Goal: Task Accomplishment & Management: Complete application form

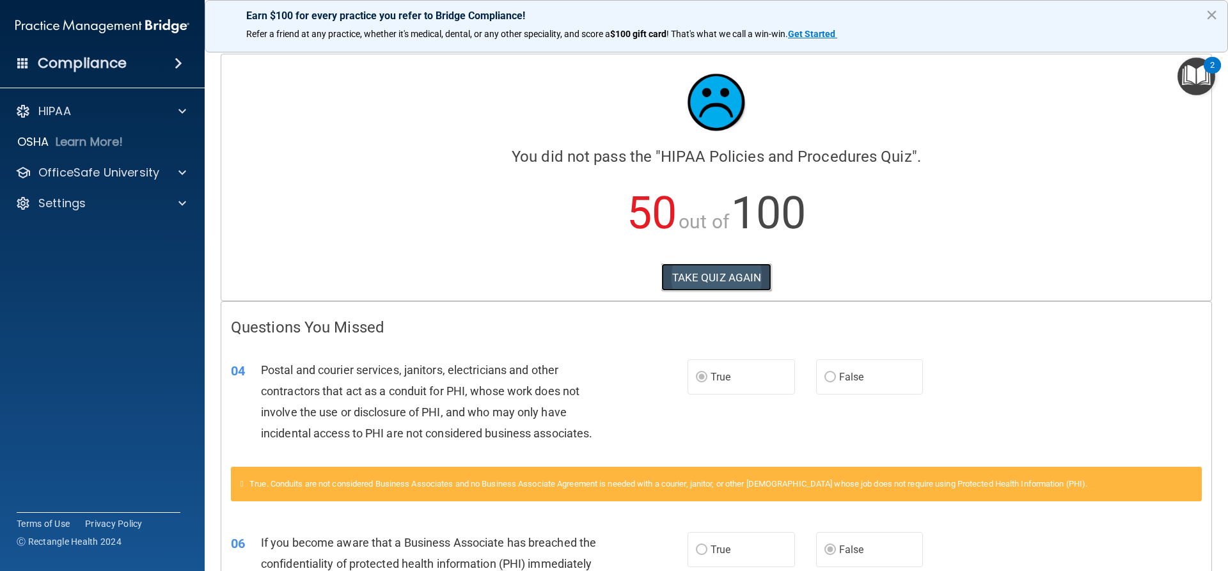
click at [738, 276] on button "TAKE QUIZ AGAIN" at bounding box center [716, 277] width 111 height 28
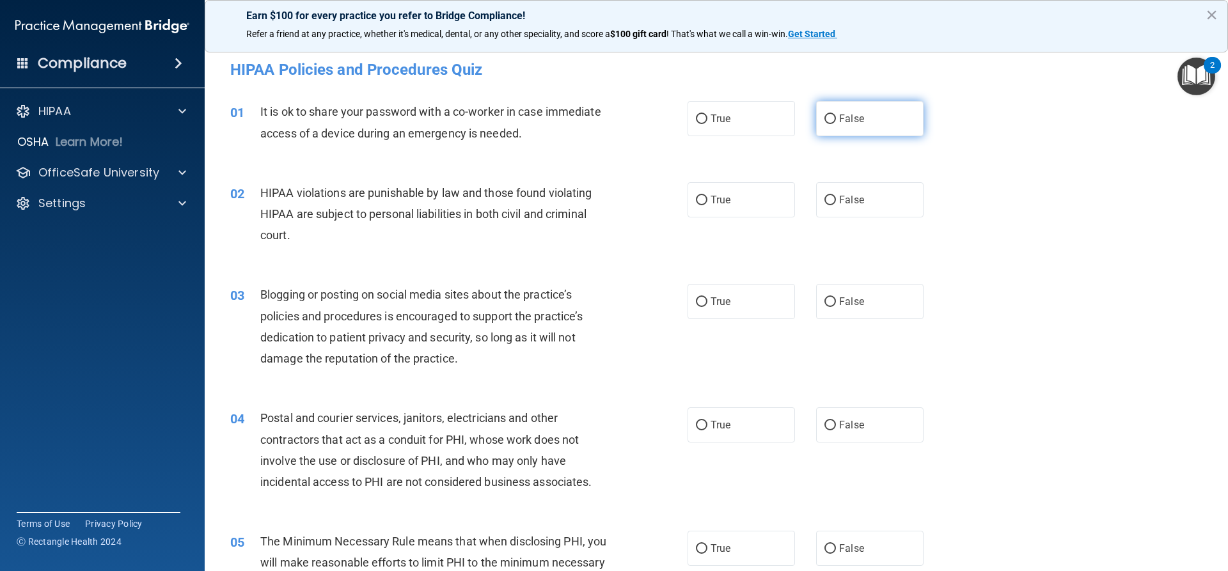
click at [824, 120] on input "False" at bounding box center [830, 119] width 12 height 10
radio input "true"
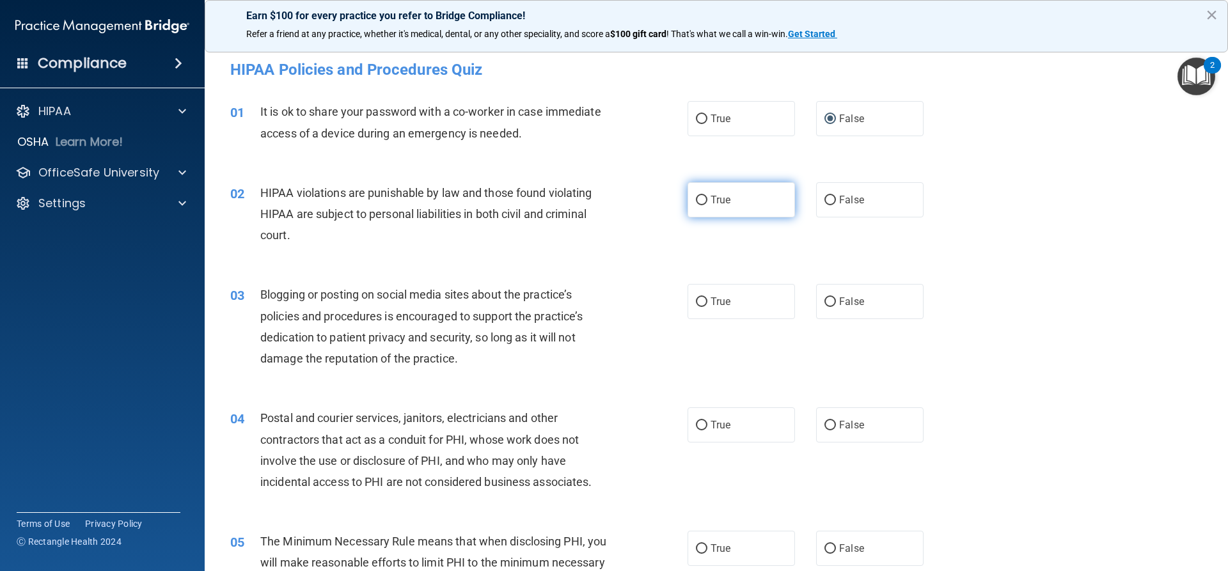
click at [696, 198] on input "True" at bounding box center [702, 201] width 12 height 10
radio input "true"
click at [828, 301] on input "False" at bounding box center [830, 302] width 12 height 10
radio input "true"
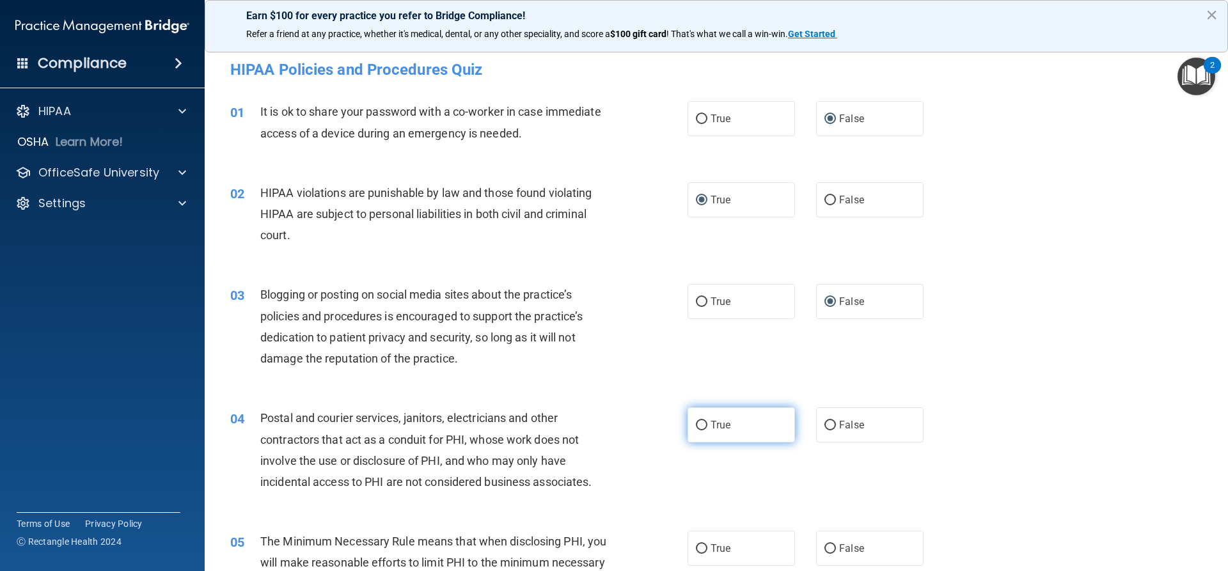
click at [696, 421] on input "True" at bounding box center [702, 426] width 12 height 10
radio input "true"
click at [696, 544] on input "True" at bounding box center [702, 549] width 12 height 10
radio input "true"
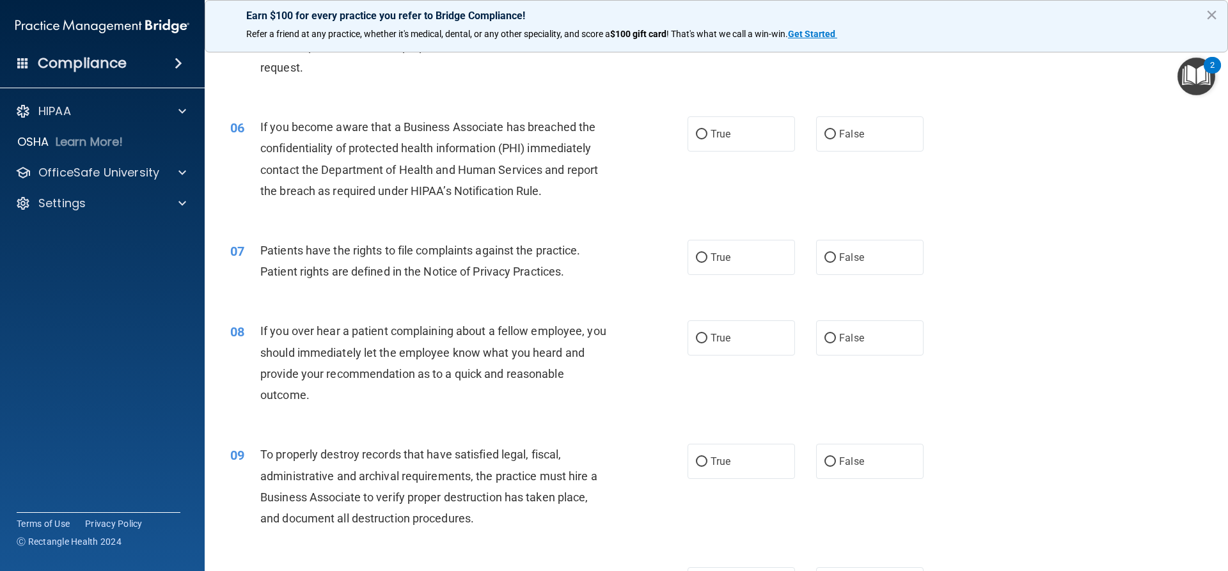
scroll to position [576, 0]
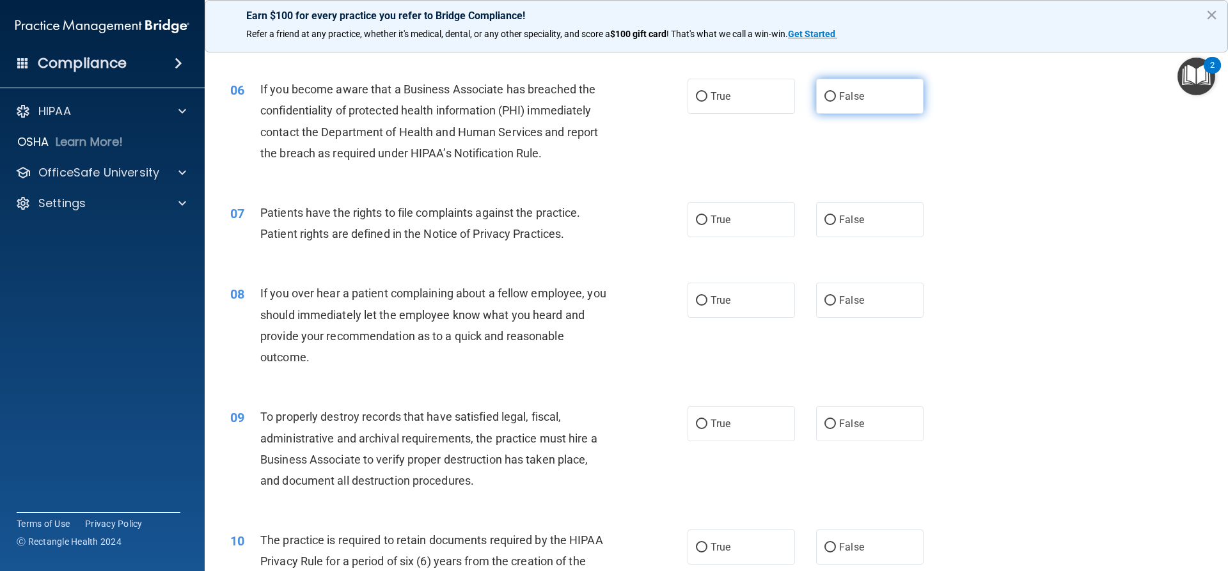
click at [830, 96] on label "False" at bounding box center [869, 96] width 107 height 35
click at [830, 96] on input "False" at bounding box center [830, 97] width 12 height 10
radio input "true"
click at [700, 220] on input "True" at bounding box center [702, 221] width 12 height 10
radio input "true"
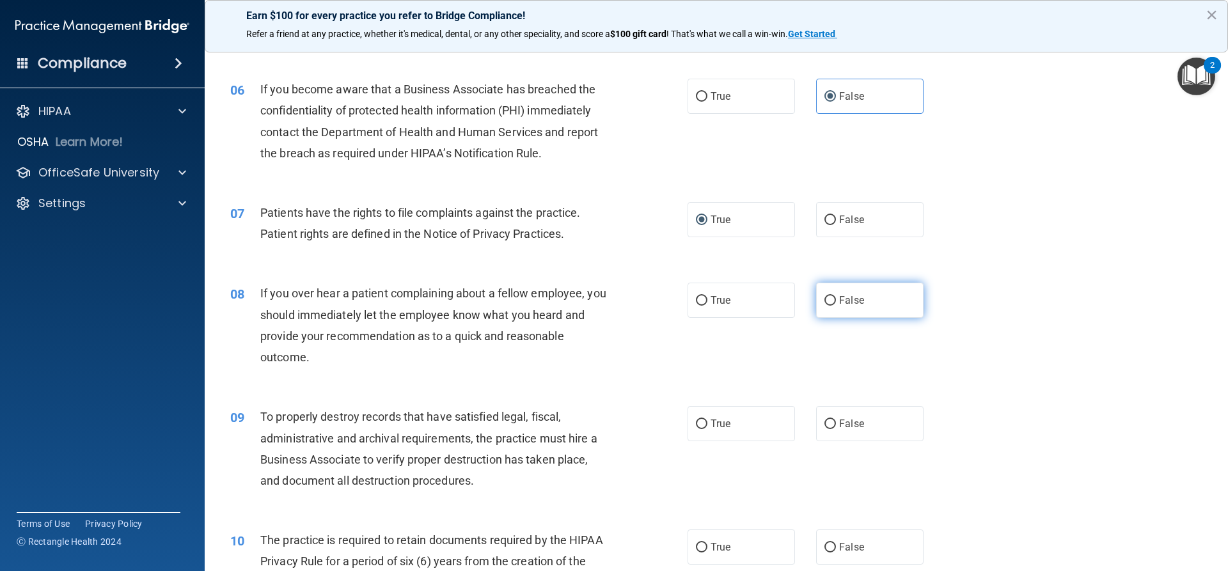
click at [825, 299] on input "False" at bounding box center [830, 301] width 12 height 10
radio input "true"
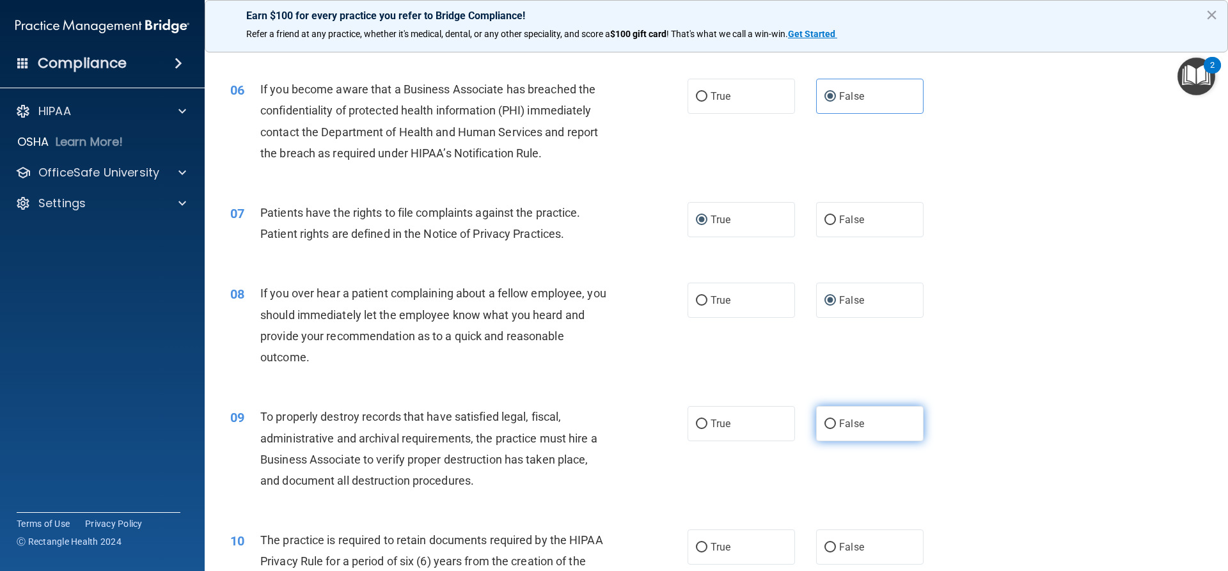
click at [825, 424] on input "False" at bounding box center [830, 425] width 12 height 10
radio input "true"
click at [696, 543] on input "True" at bounding box center [702, 548] width 12 height 10
radio input "true"
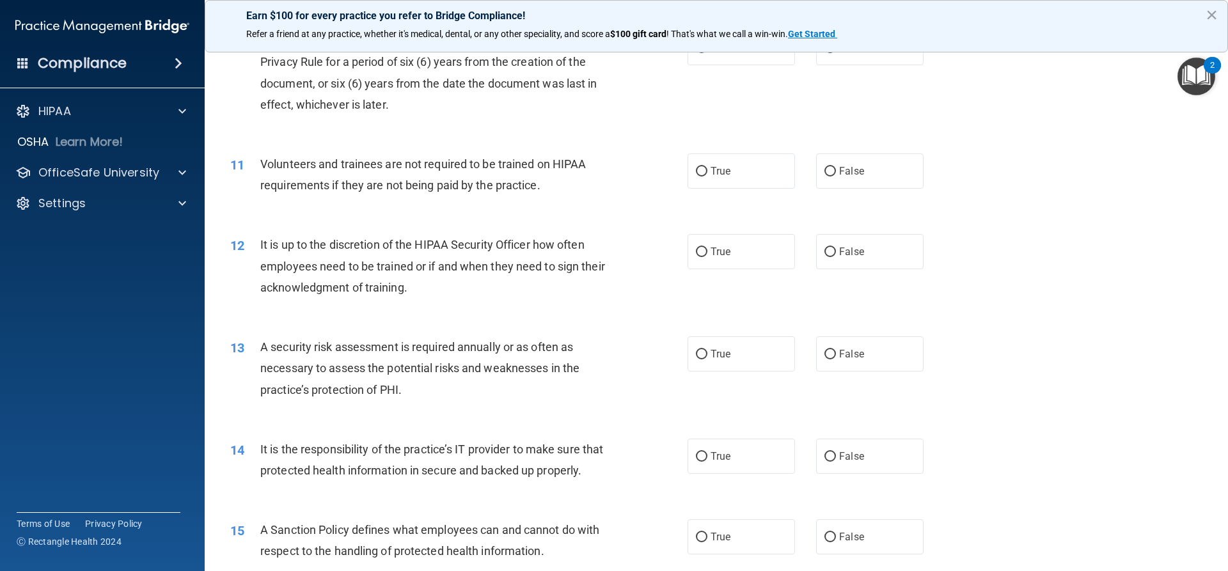
scroll to position [1151, 0]
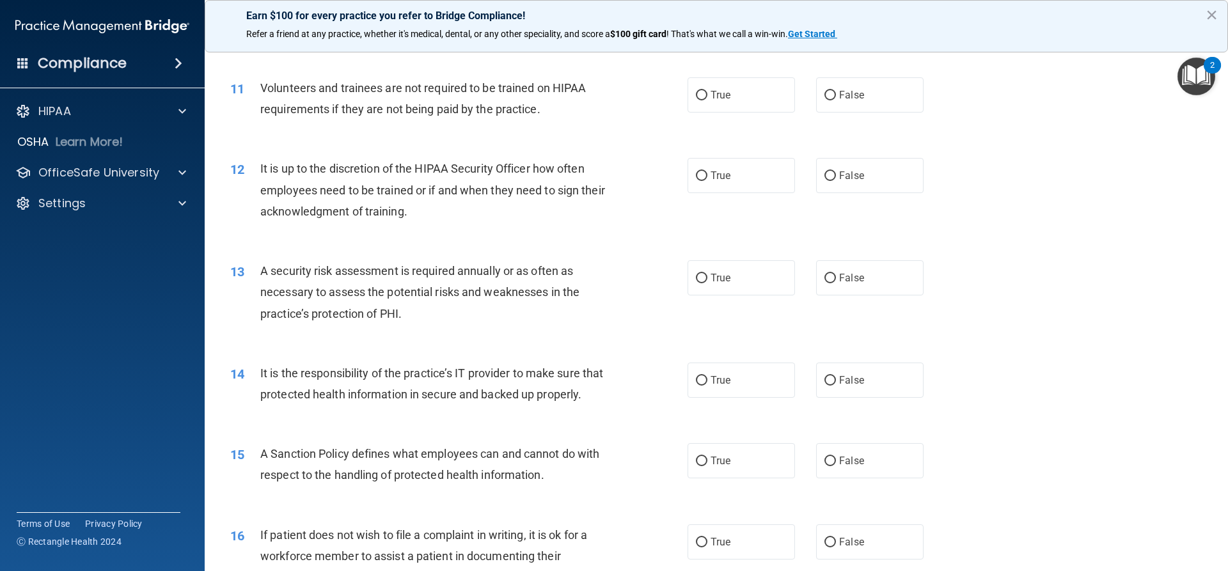
drag, startPoint x: 831, startPoint y: 95, endPoint x: 833, endPoint y: 132, distance: 37.1
click at [831, 95] on label "False" at bounding box center [869, 94] width 107 height 35
click at [831, 95] on input "False" at bounding box center [830, 96] width 12 height 10
radio input "true"
click at [827, 175] on input "False" at bounding box center [830, 176] width 12 height 10
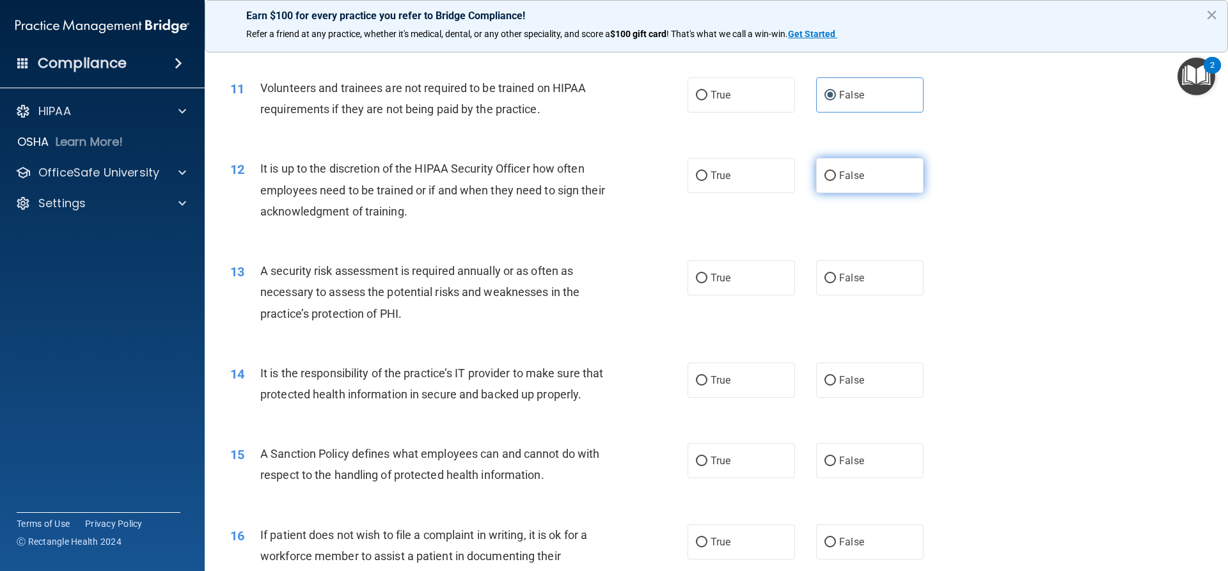
radio input "true"
click at [696, 278] on input "True" at bounding box center [702, 279] width 12 height 10
radio input "true"
click at [832, 375] on label "False" at bounding box center [869, 380] width 107 height 35
click at [832, 376] on input "False" at bounding box center [830, 381] width 12 height 10
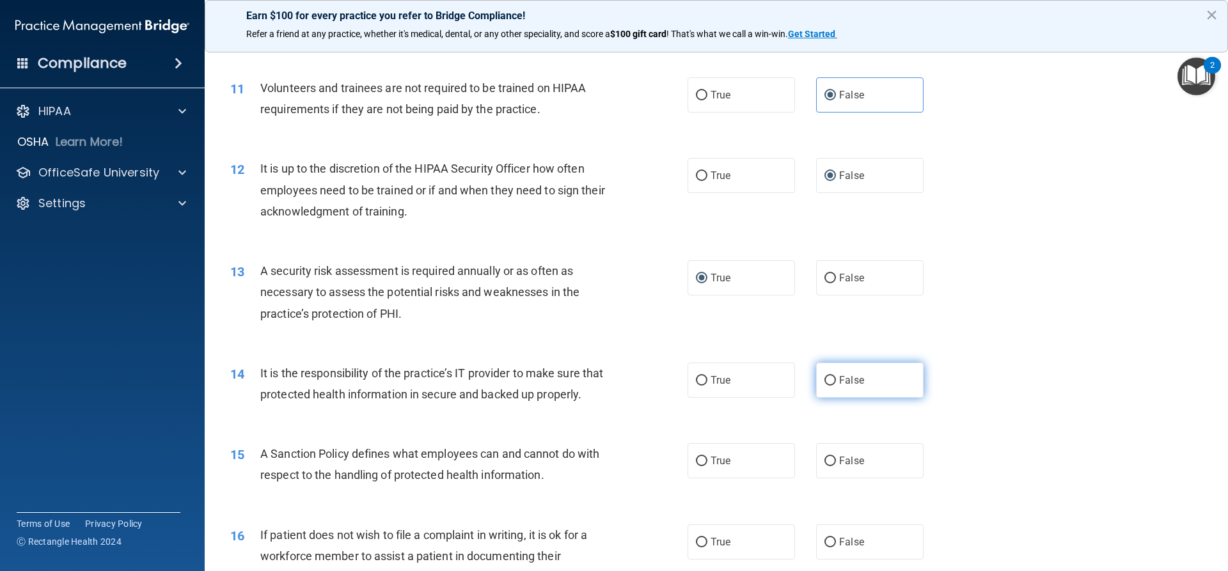
radio input "true"
click at [825, 475] on label "False" at bounding box center [869, 460] width 107 height 35
click at [825, 466] on input "False" at bounding box center [830, 462] width 12 height 10
radio input "true"
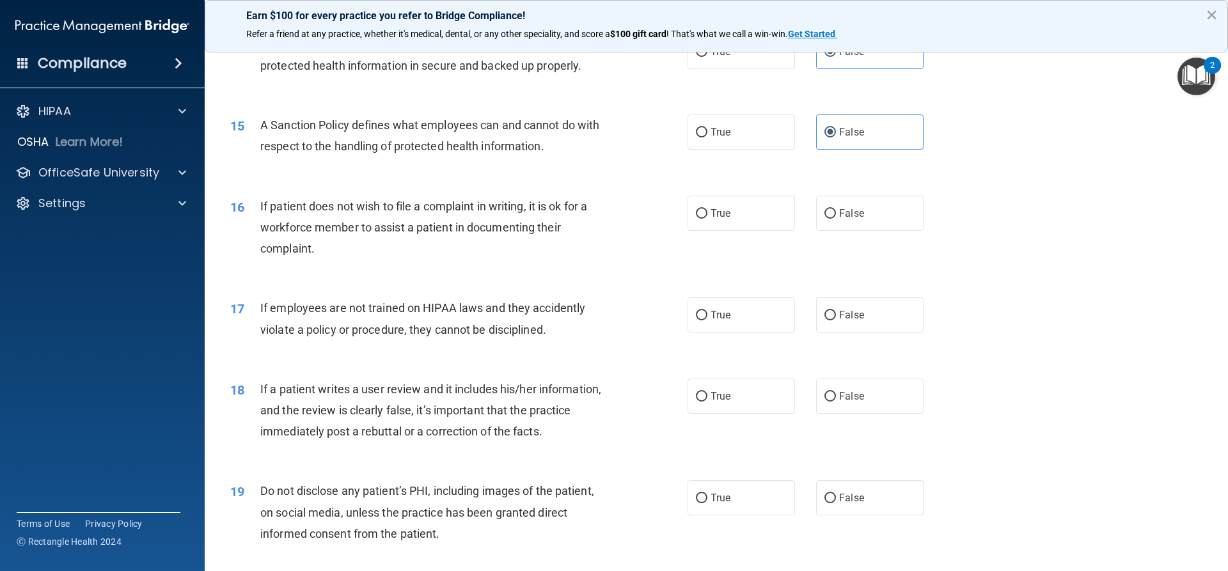
scroll to position [1599, 0]
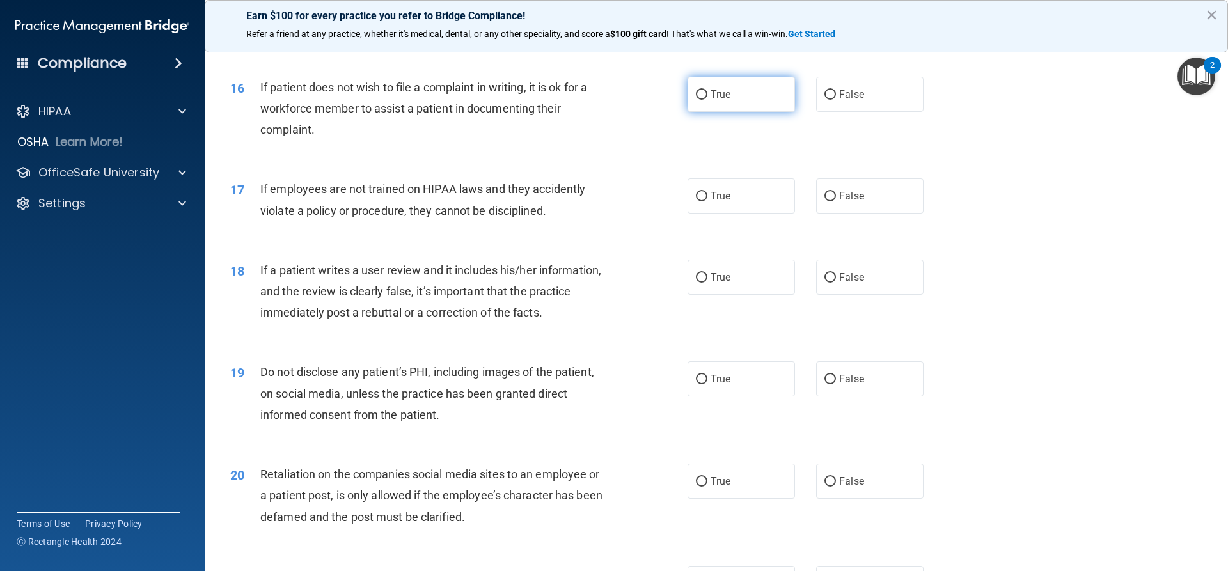
click at [702, 100] on input "True" at bounding box center [702, 95] width 12 height 10
radio input "true"
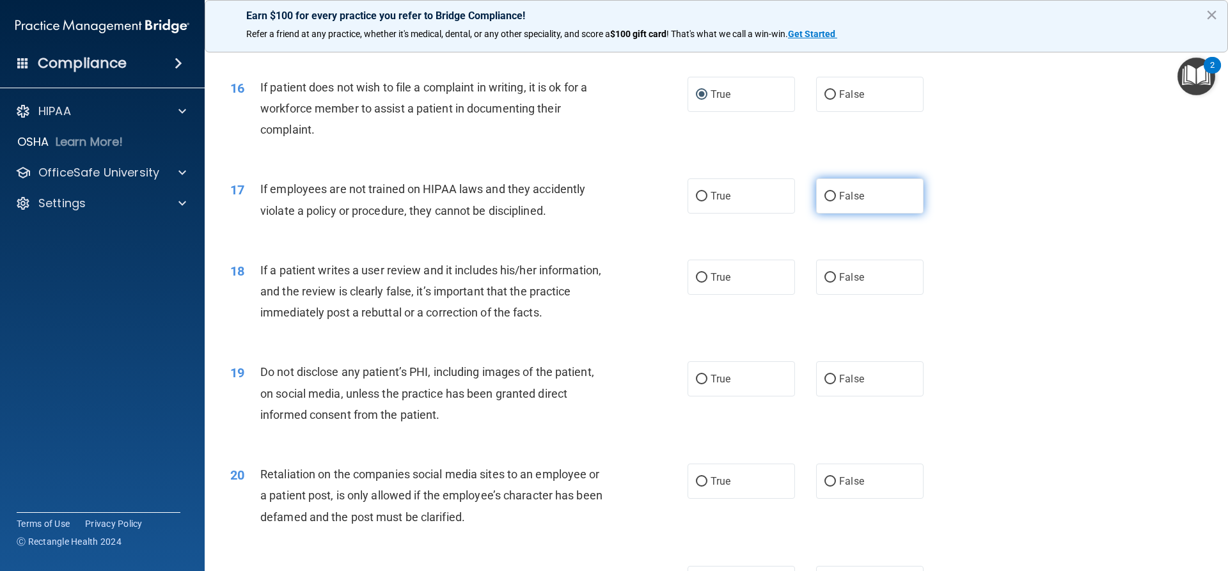
click at [824, 201] on input "False" at bounding box center [830, 197] width 12 height 10
radio input "true"
click at [824, 283] on input "False" at bounding box center [830, 278] width 12 height 10
radio input "true"
click at [698, 384] on input "True" at bounding box center [702, 380] width 12 height 10
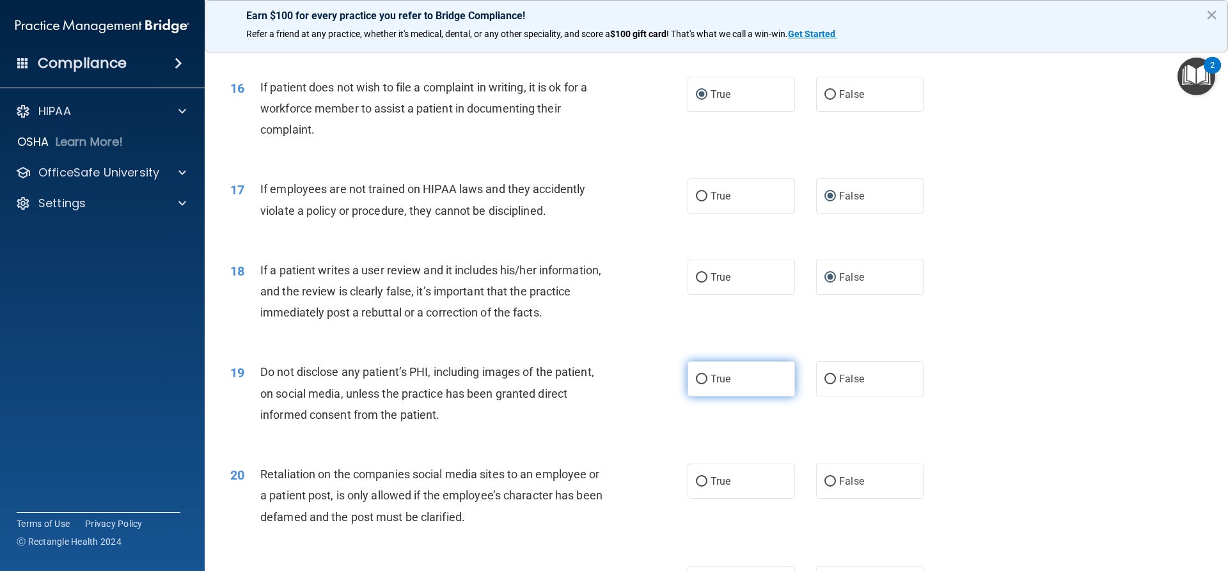
radio input "true"
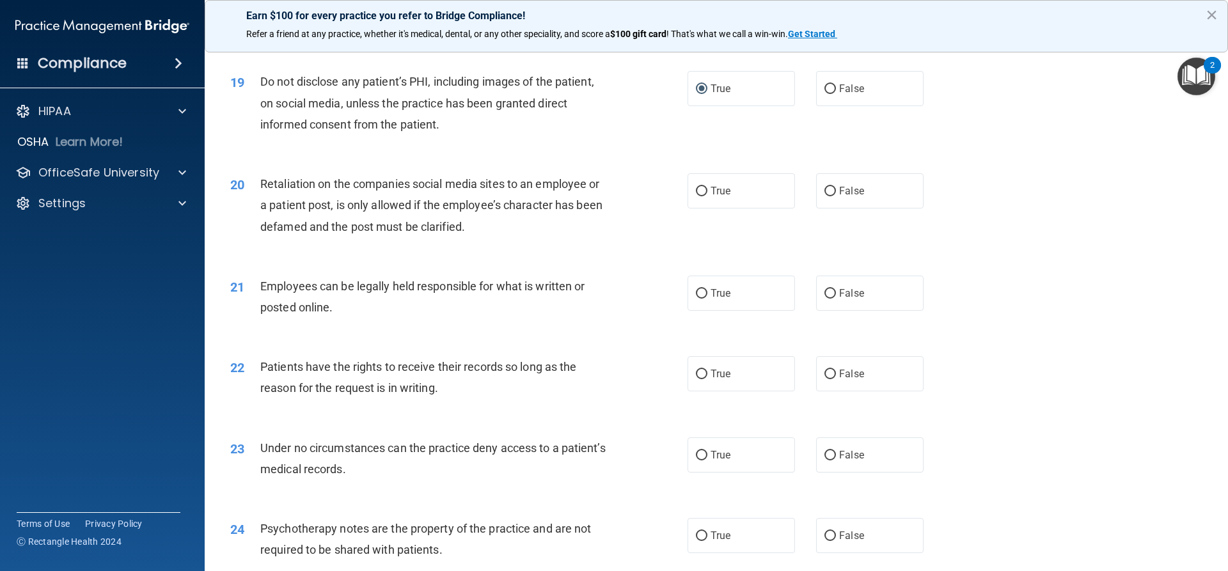
scroll to position [1919, 0]
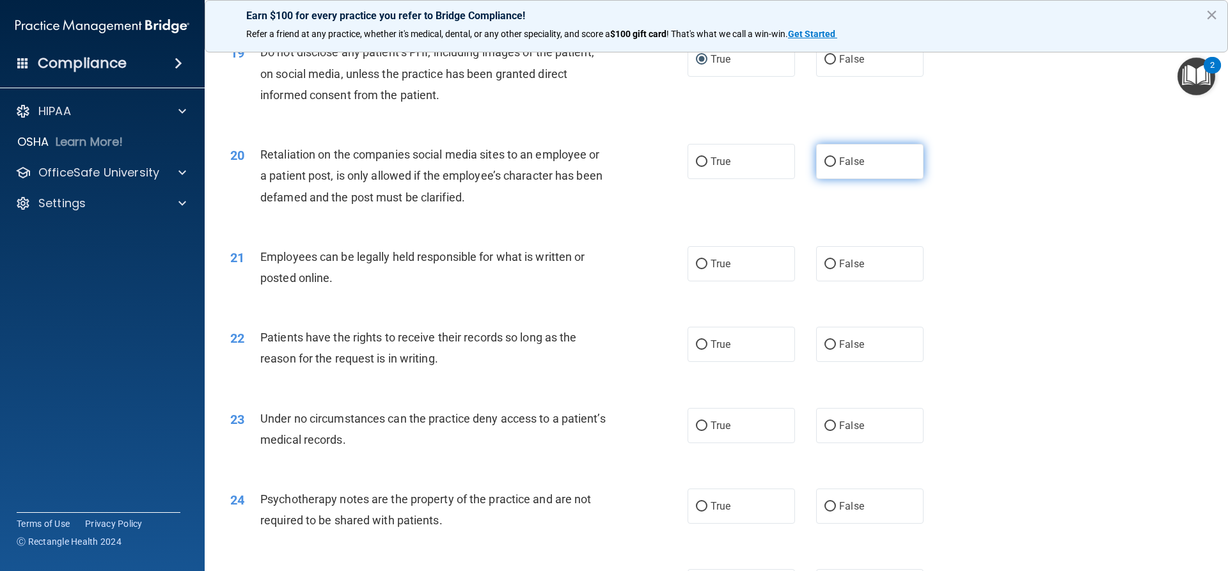
click at [826, 167] on input "False" at bounding box center [830, 162] width 12 height 10
radio input "true"
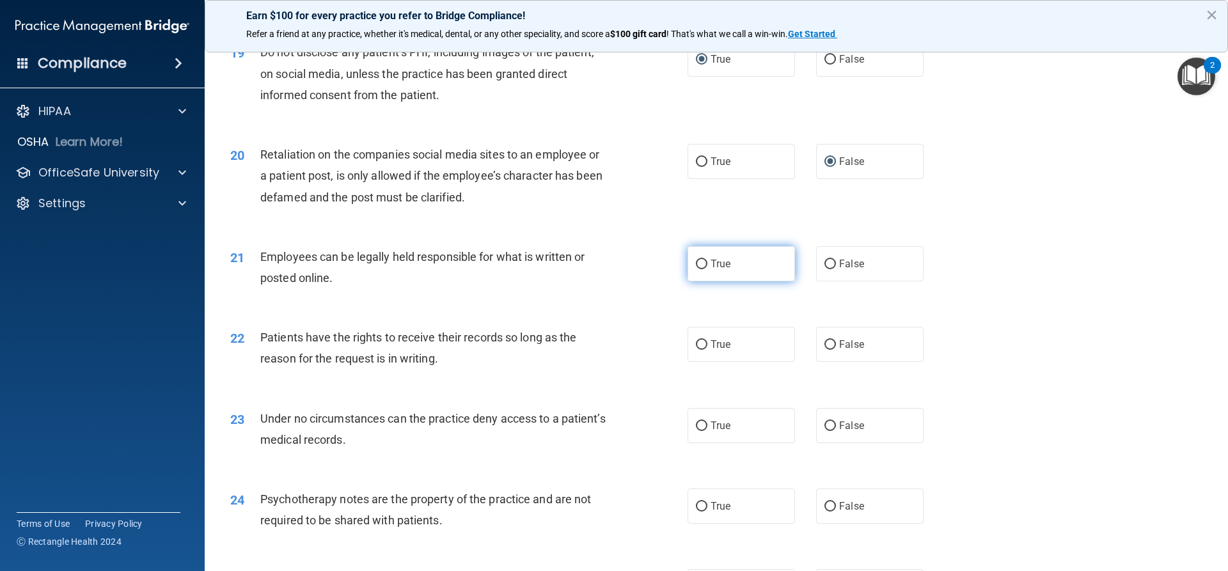
click at [700, 269] on input "True" at bounding box center [702, 265] width 12 height 10
radio input "true"
click at [824, 350] on input "False" at bounding box center [830, 345] width 12 height 10
radio input "true"
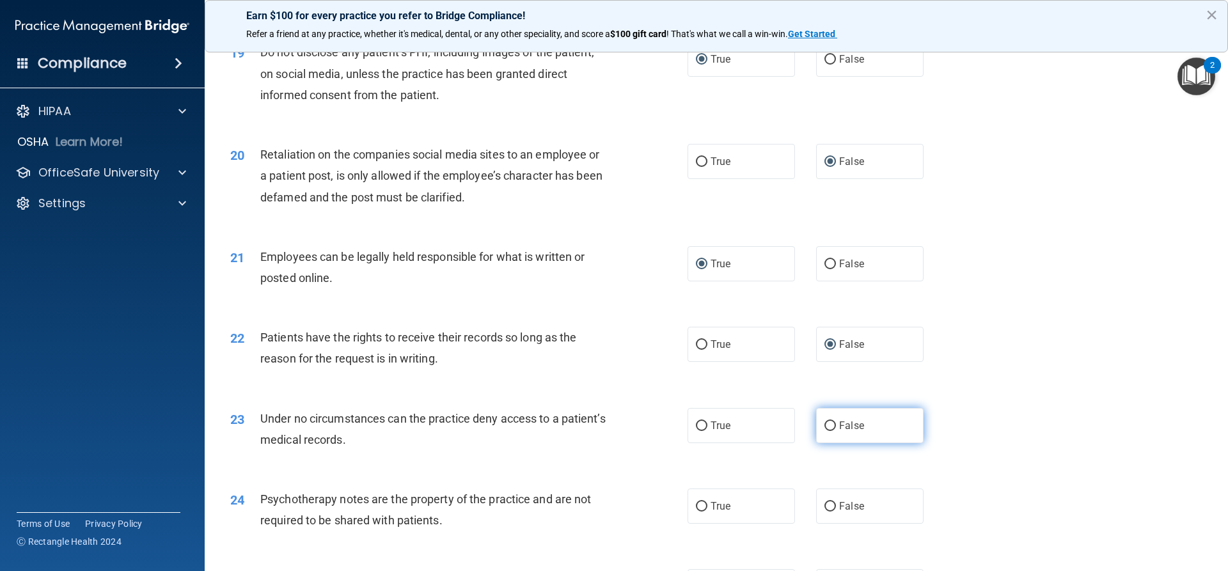
click at [824, 431] on input "False" at bounding box center [830, 426] width 12 height 10
radio input "true"
click at [689, 524] on label "True" at bounding box center [740, 506] width 107 height 35
click at [696, 512] on input "True" at bounding box center [702, 507] width 12 height 10
radio input "true"
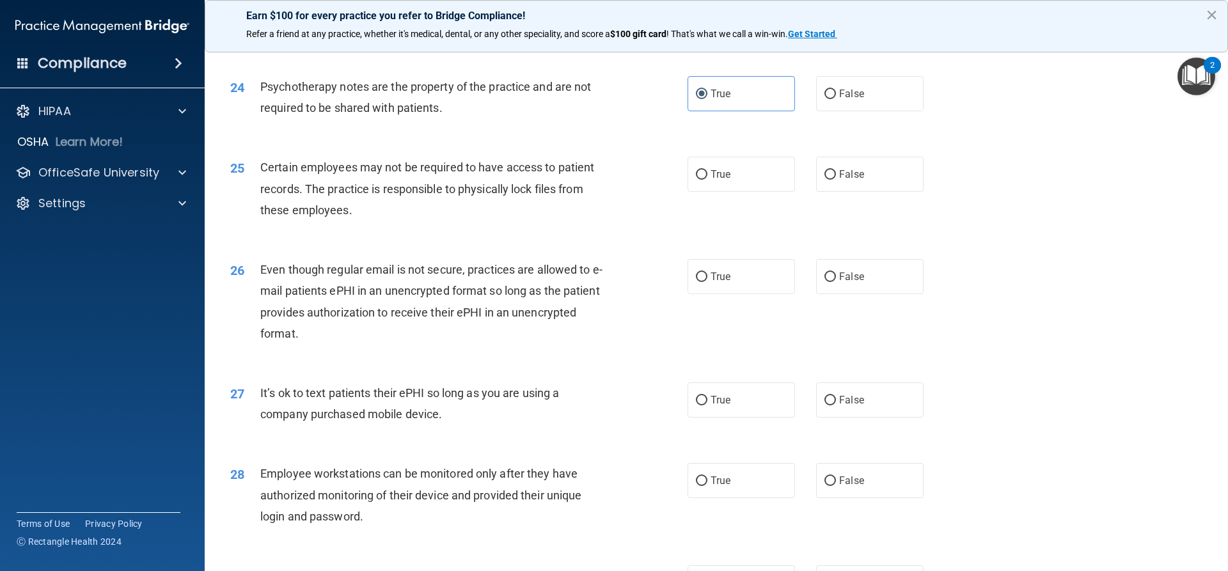
scroll to position [2366, 0]
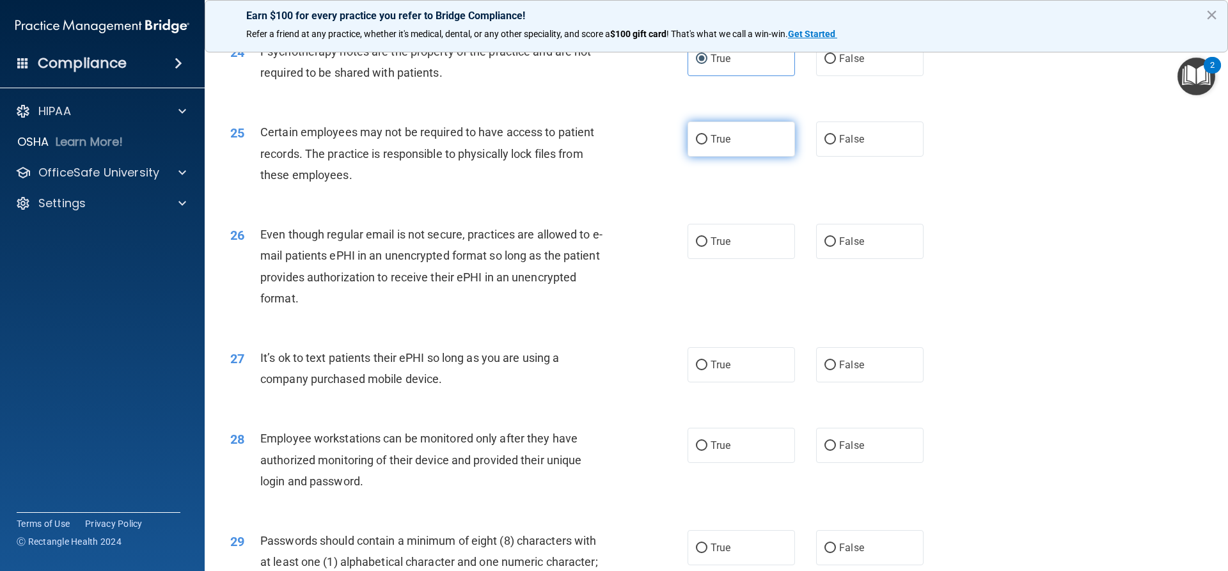
click at [700, 145] on input "True" at bounding box center [702, 140] width 12 height 10
radio input "true"
click at [705, 259] on label "True" at bounding box center [740, 241] width 107 height 35
click at [705, 247] on input "True" at bounding box center [702, 242] width 12 height 10
radio input "true"
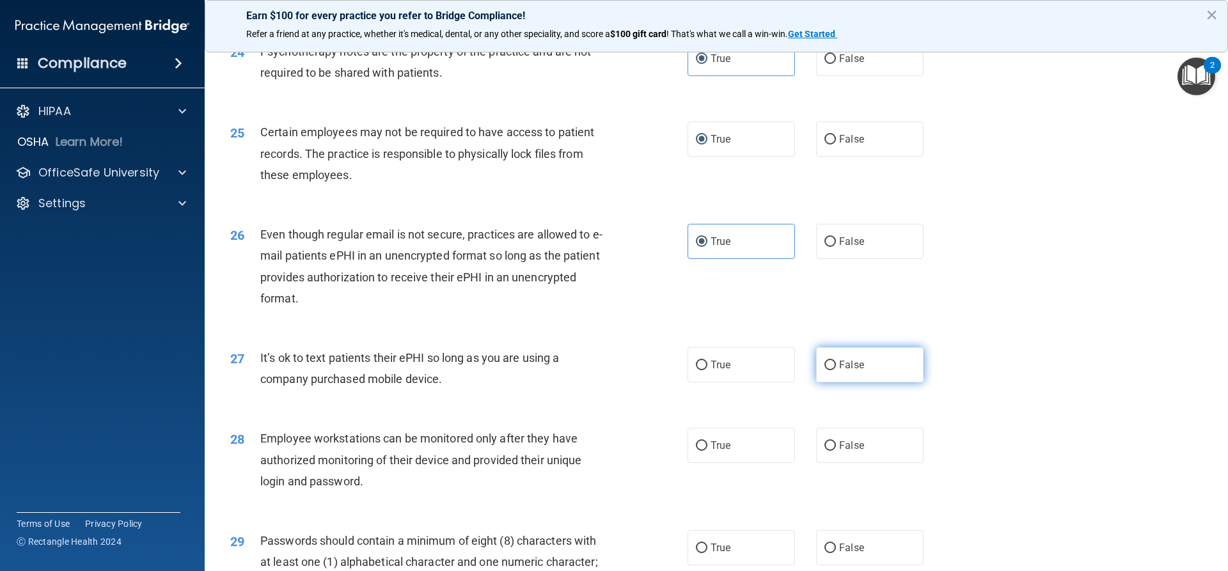
click at [829, 370] on input "False" at bounding box center [830, 366] width 12 height 10
radio input "true"
click at [839, 451] on span "False" at bounding box center [851, 445] width 25 height 12
click at [836, 451] on input "False" at bounding box center [830, 446] width 12 height 10
radio input "true"
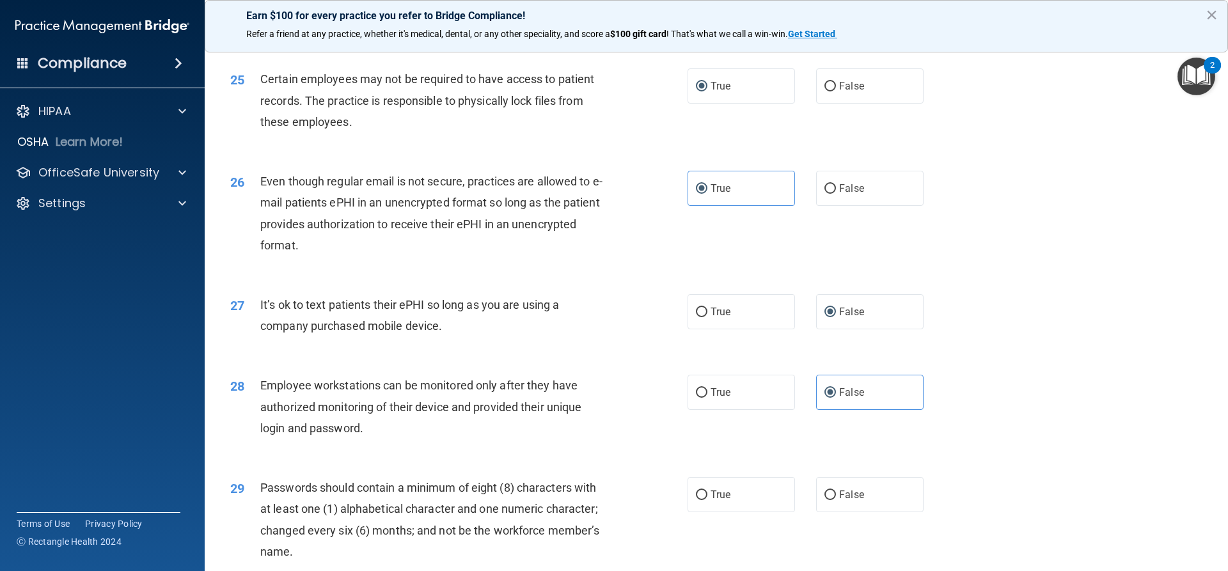
scroll to position [2622, 0]
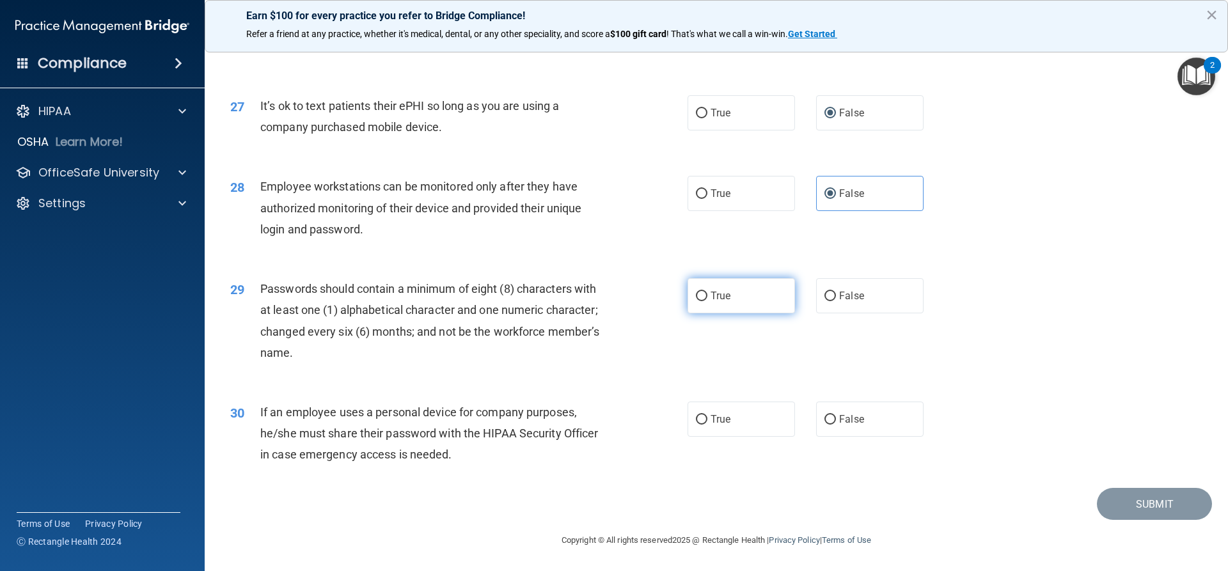
click at [698, 301] on input "True" at bounding box center [702, 297] width 12 height 10
radio input "true"
click at [824, 425] on input "False" at bounding box center [830, 420] width 12 height 10
radio input "true"
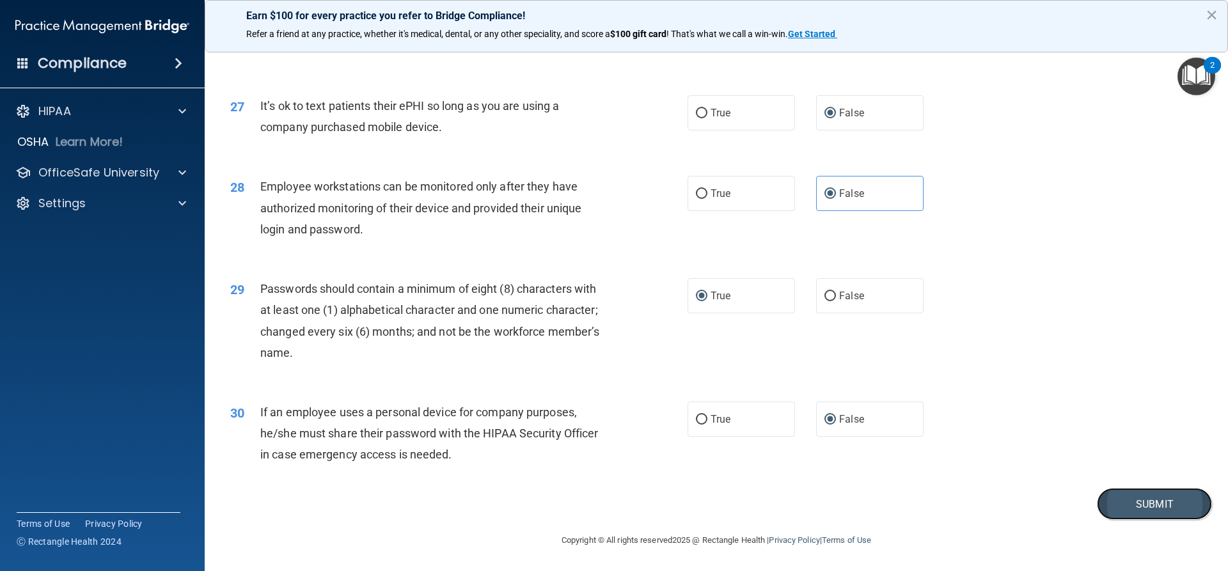
click at [1133, 520] on button "Submit" at bounding box center [1154, 504] width 115 height 33
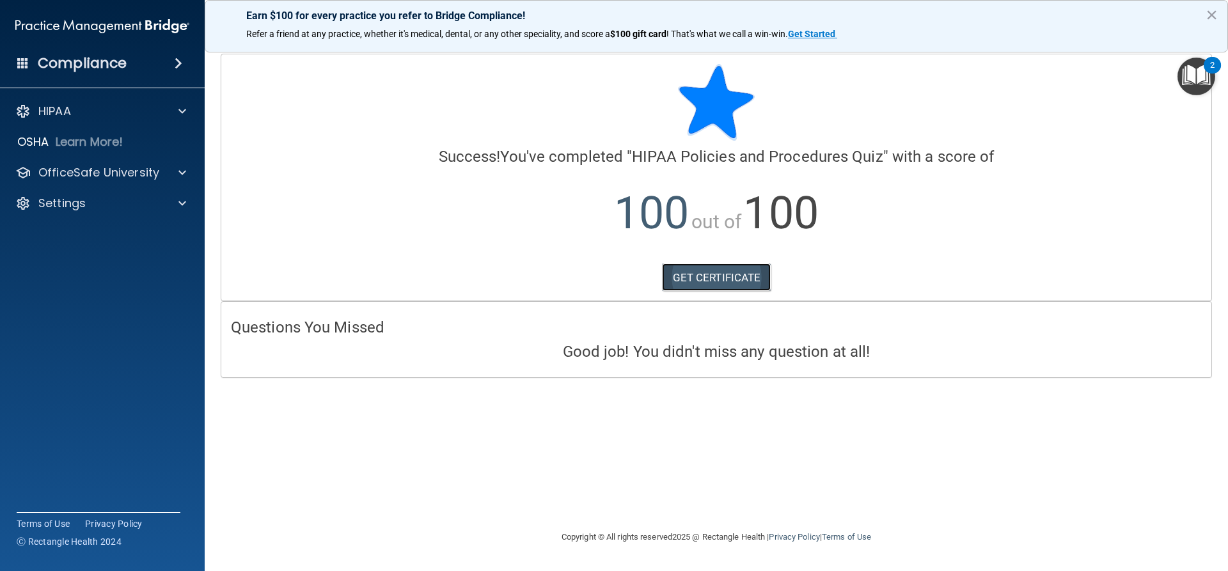
click at [767, 282] on link "GET CERTIFICATE" at bounding box center [716, 277] width 109 height 28
click at [166, 164] on div "OfficeSafe University" at bounding box center [102, 173] width 205 height 26
click at [178, 178] on div at bounding box center [180, 172] width 32 height 15
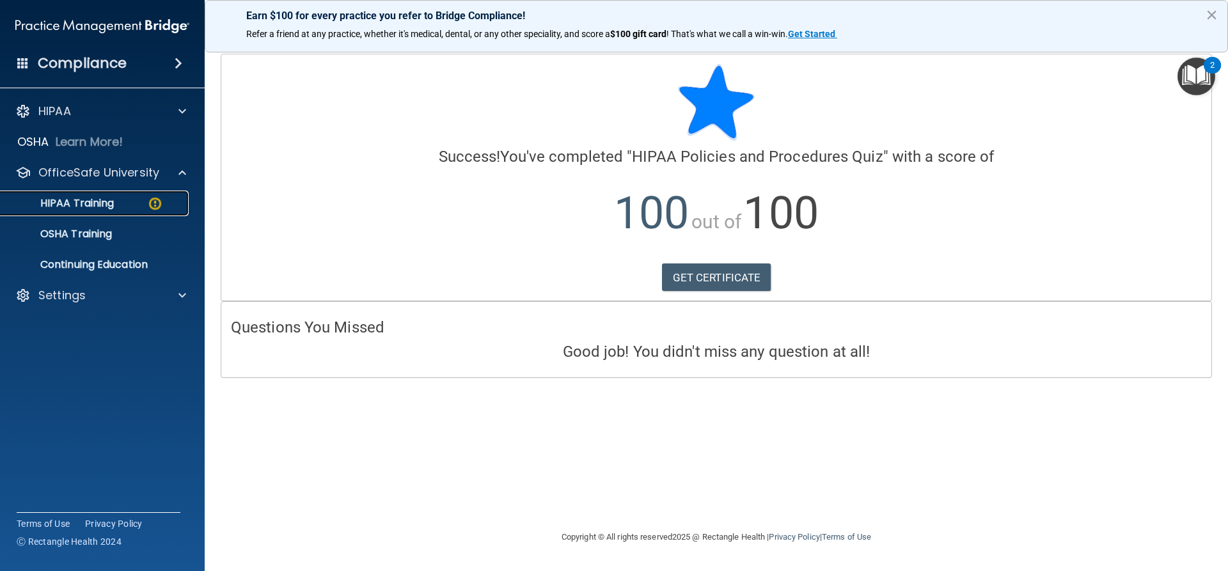
click at [169, 204] on div "HIPAA Training" at bounding box center [95, 203] width 175 height 13
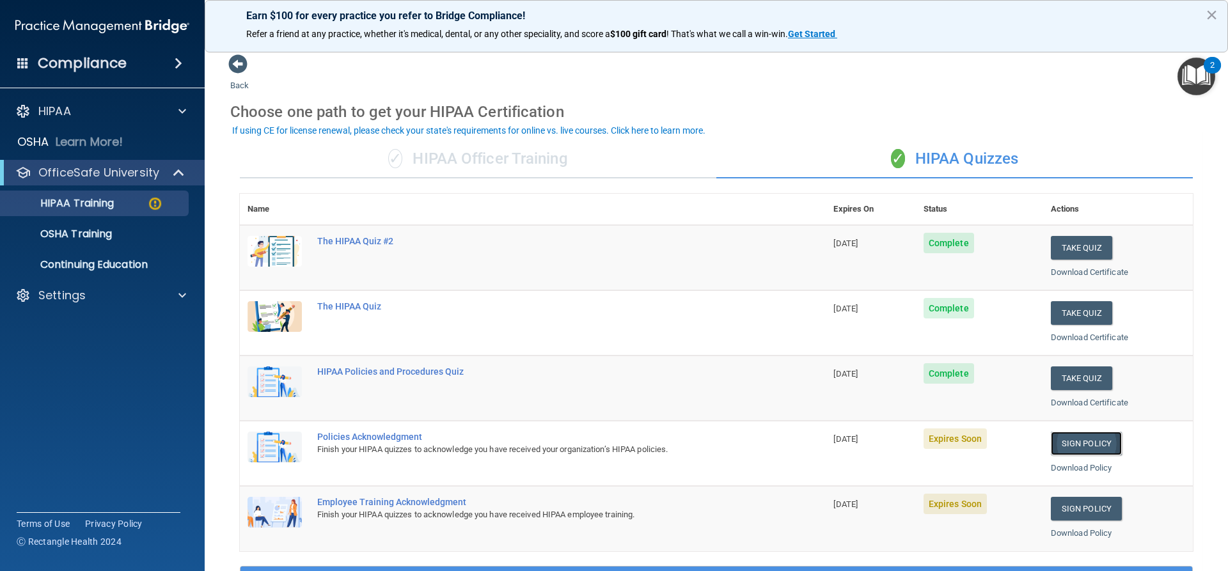
click at [1084, 448] on link "Sign Policy" at bounding box center [1086, 444] width 71 height 24
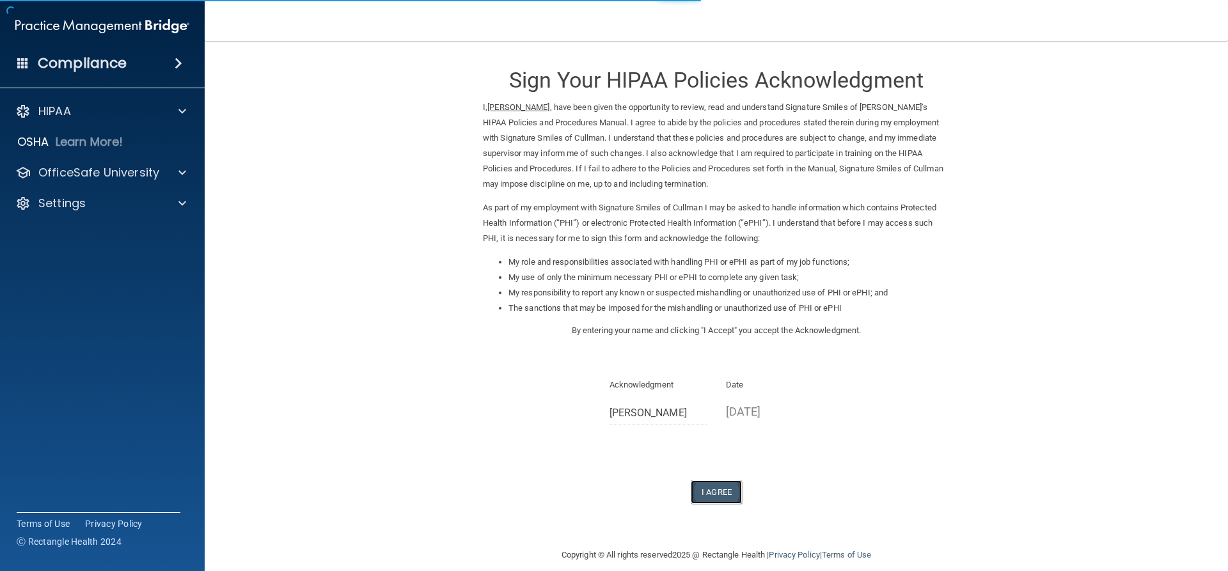
click at [727, 489] on button "I Agree" at bounding box center [716, 492] width 51 height 24
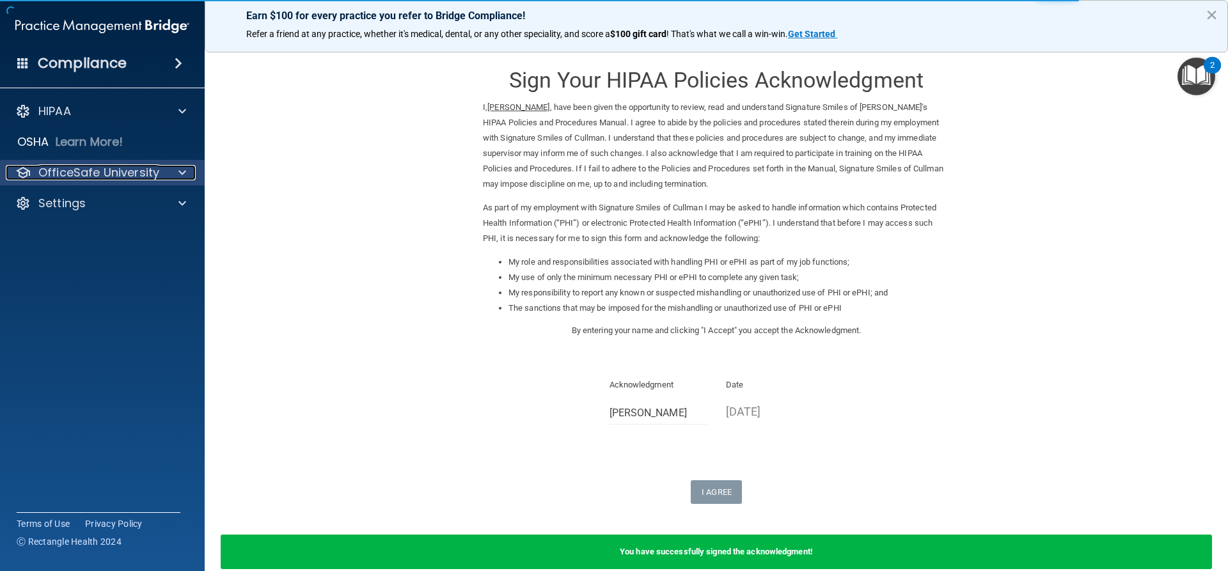
click at [182, 171] on span at bounding box center [182, 172] width 8 height 15
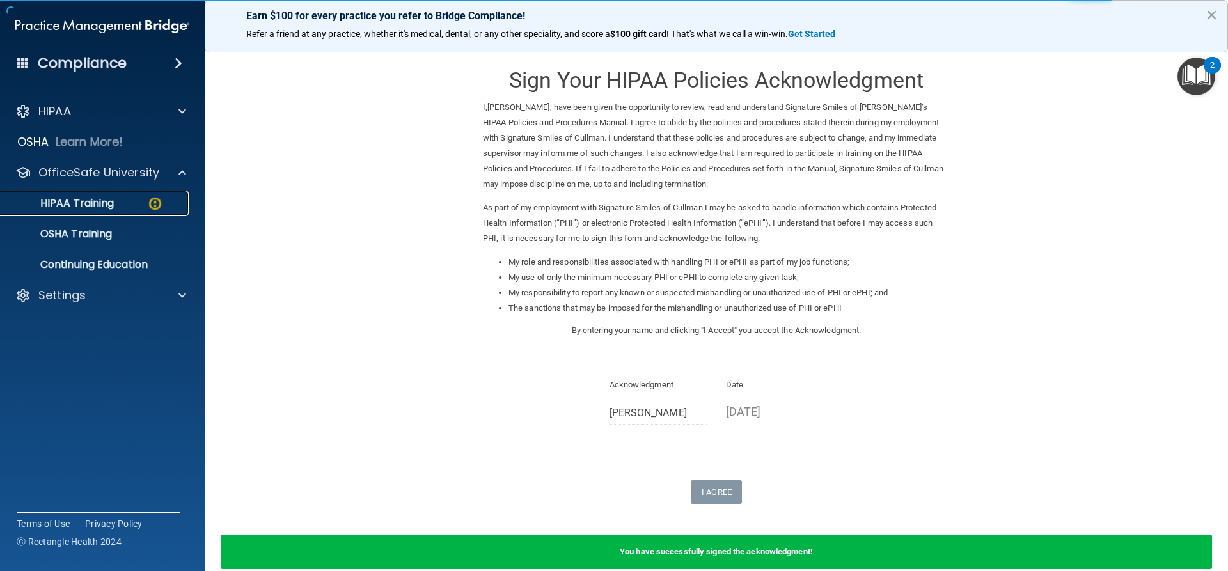
click at [168, 199] on div "HIPAA Training" at bounding box center [95, 203] width 175 height 13
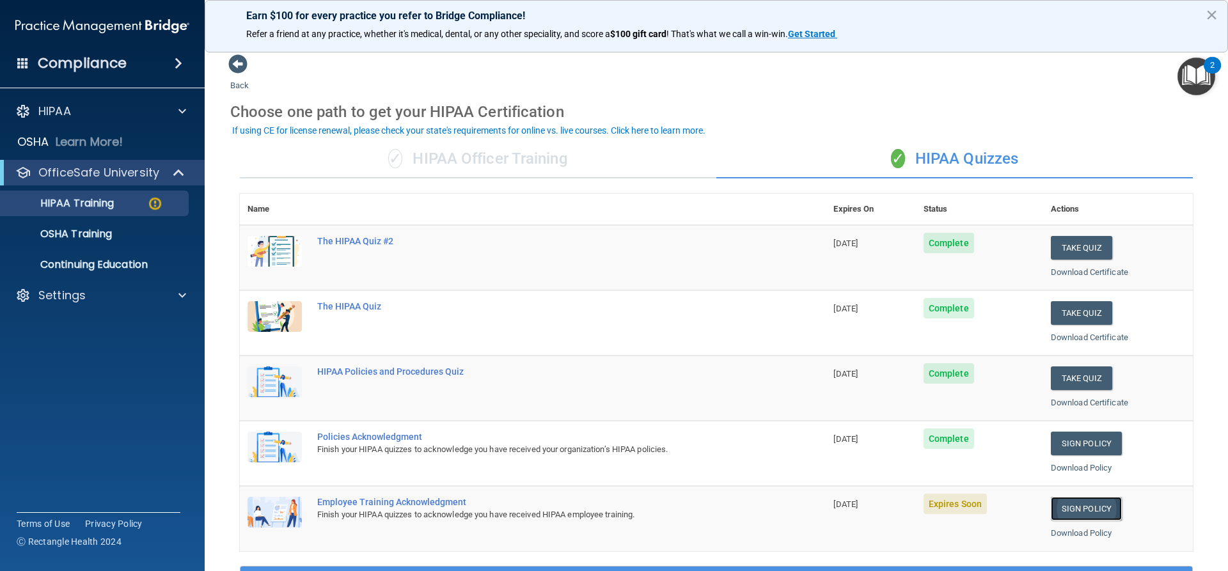
click at [1065, 505] on link "Sign Policy" at bounding box center [1086, 509] width 71 height 24
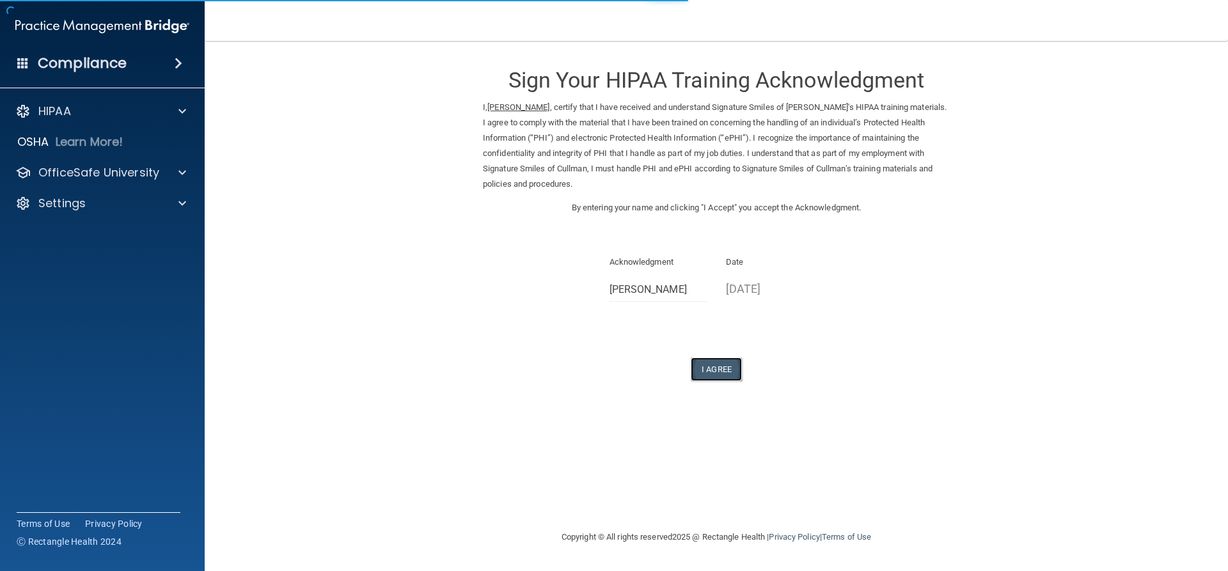
click at [732, 373] on button "I Agree" at bounding box center [716, 369] width 51 height 24
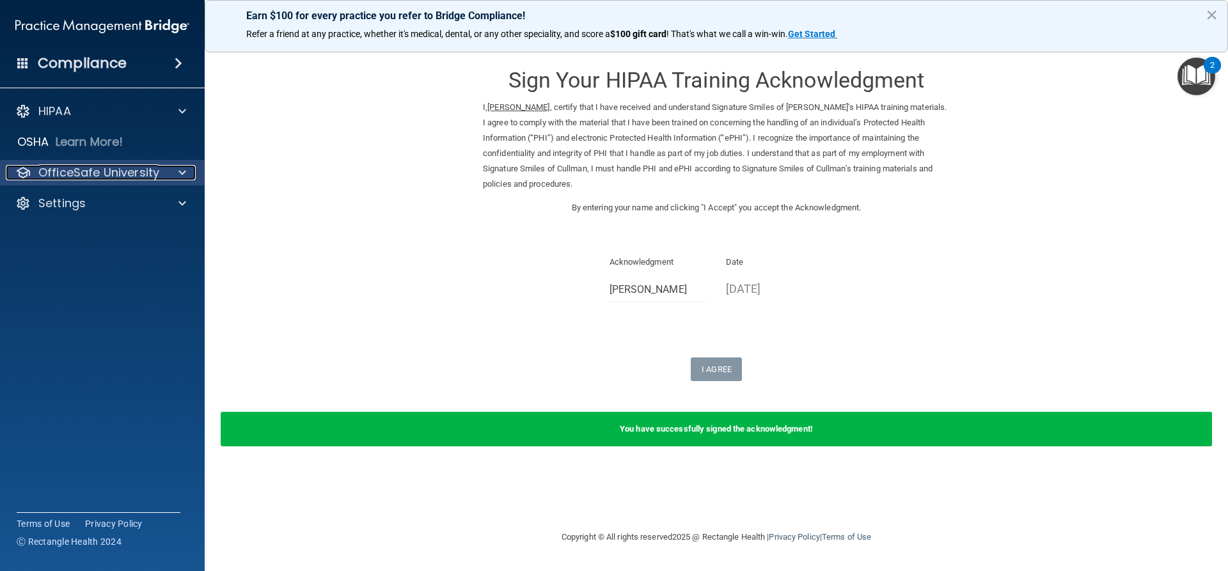
click at [168, 171] on div at bounding box center [180, 172] width 32 height 15
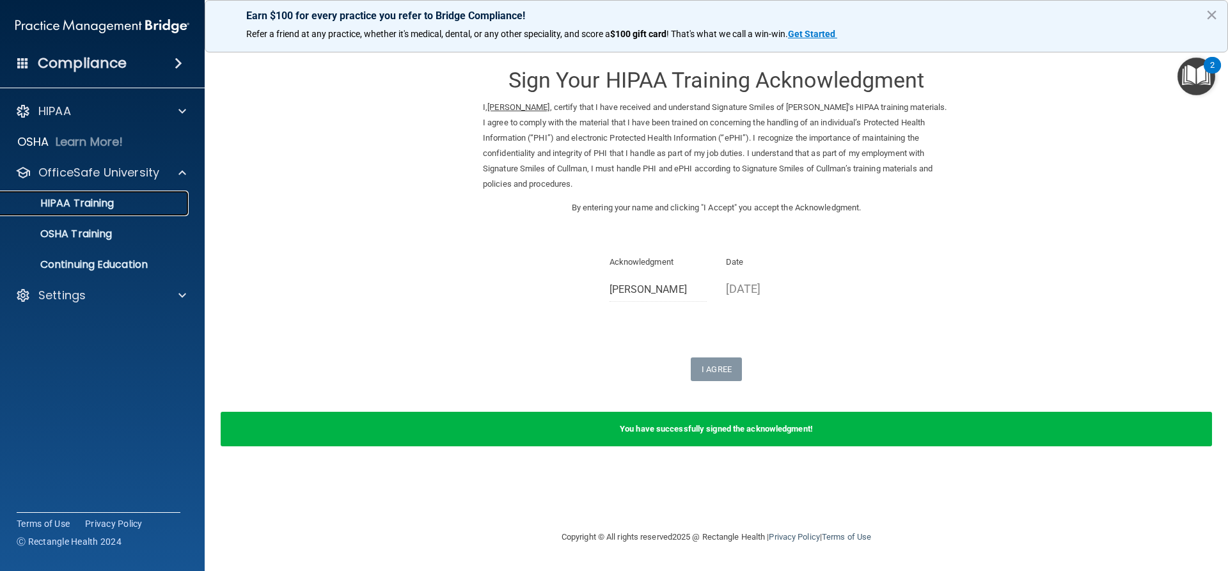
click at [162, 195] on link "HIPAA Training" at bounding box center [87, 204] width 201 height 26
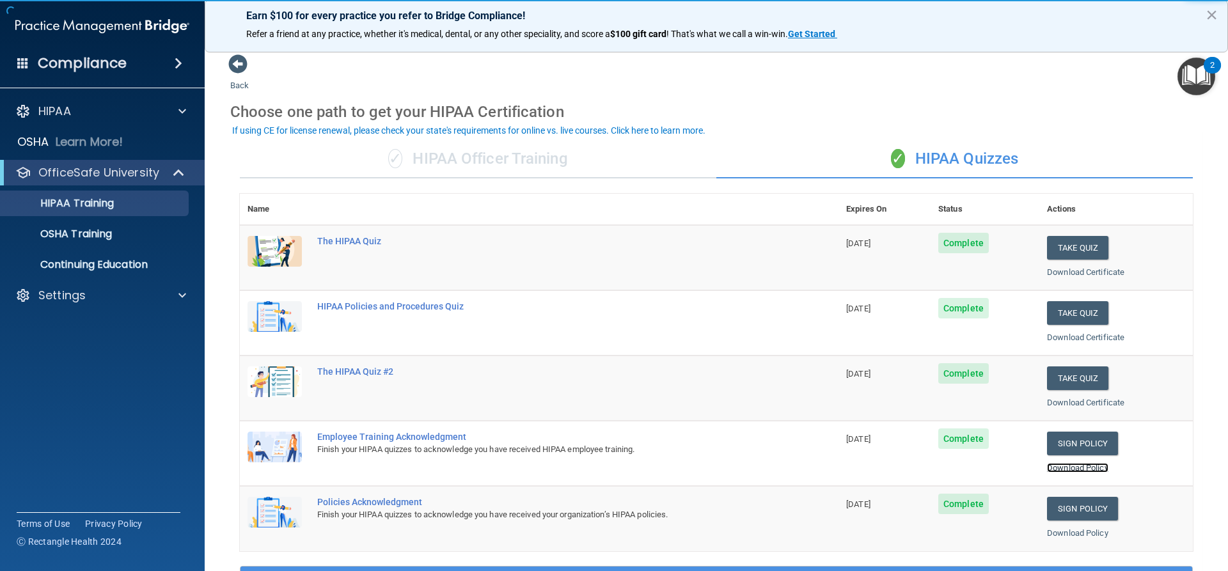
click at [1068, 469] on link "Download Policy" at bounding box center [1077, 468] width 61 height 10
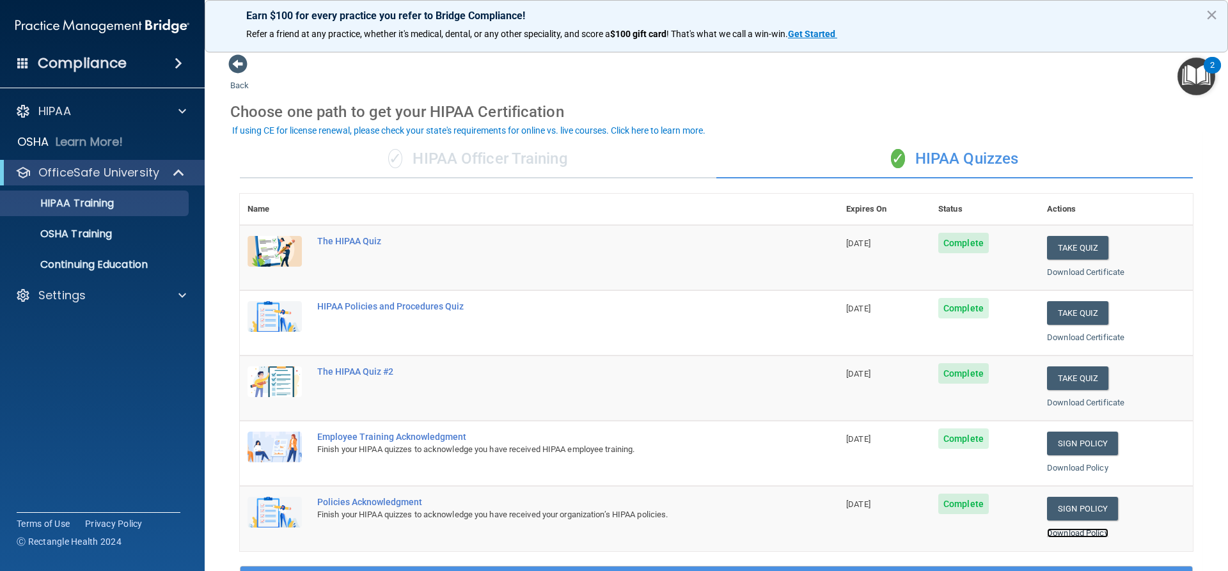
click at [1076, 537] on link "Download Policy" at bounding box center [1077, 533] width 61 height 10
